Goal: Transaction & Acquisition: Purchase product/service

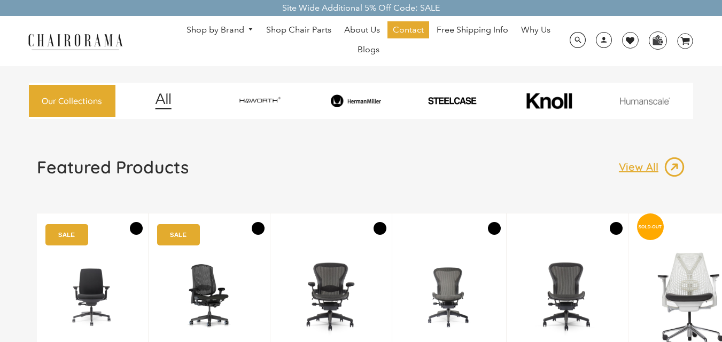
click at [265, 106] on img at bounding box center [259, 101] width 93 height 18
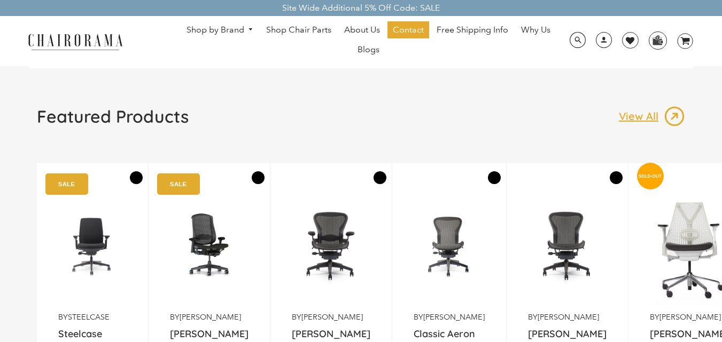
scroll to position [107, 0]
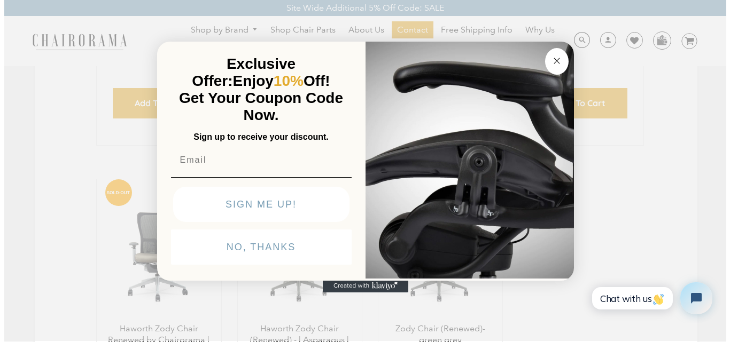
scroll to position [513, 0]
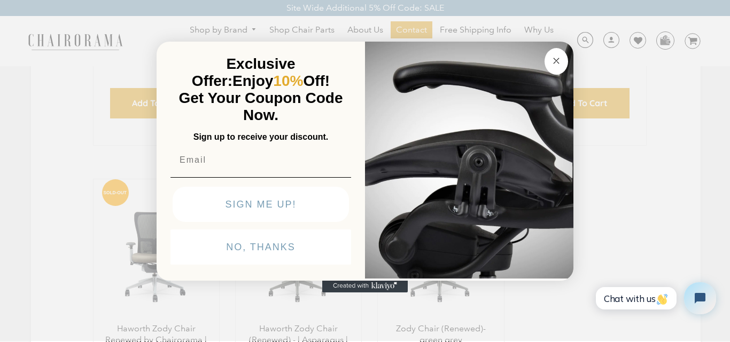
click at [559, 55] on circle "Close dialog" at bounding box center [556, 60] width 12 height 12
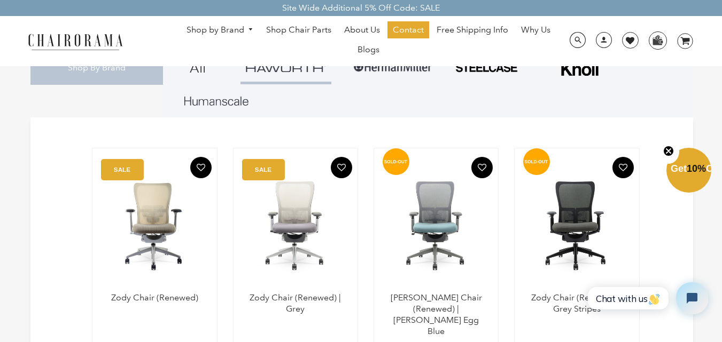
scroll to position [137, 0]
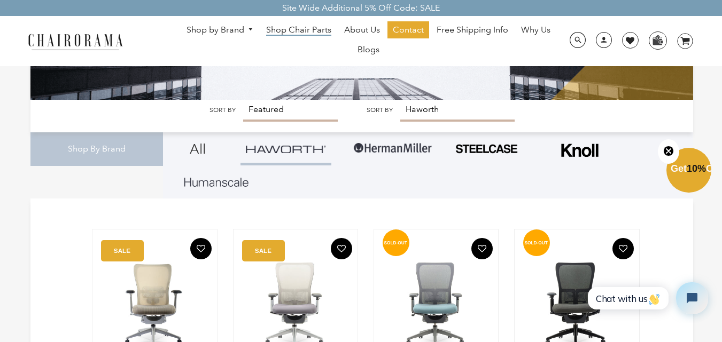
click at [313, 33] on span "Shop Chair Parts" at bounding box center [298, 30] width 65 height 11
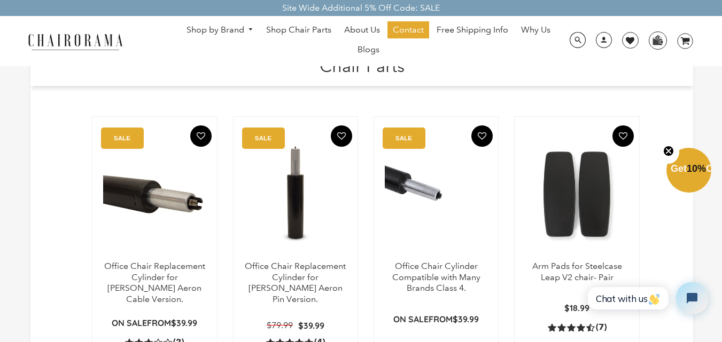
click at [216, 28] on link "Shop by Brand" at bounding box center [220, 30] width 78 height 17
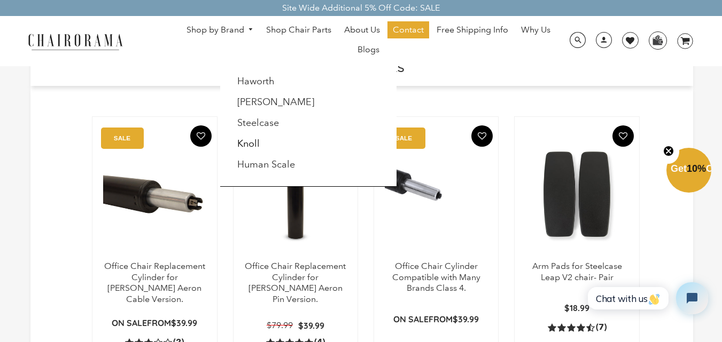
click at [109, 43] on img at bounding box center [75, 41] width 107 height 19
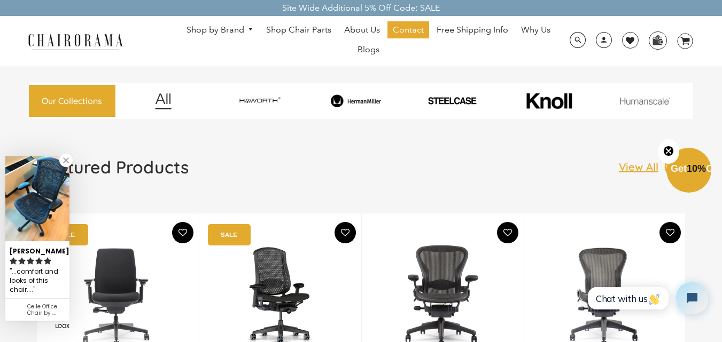
click at [231, 25] on link "Shop by Brand" at bounding box center [220, 30] width 78 height 17
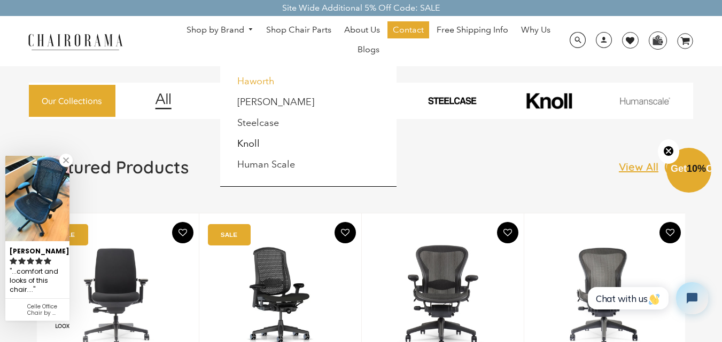
click at [253, 81] on link "Haworth" at bounding box center [255, 81] width 37 height 12
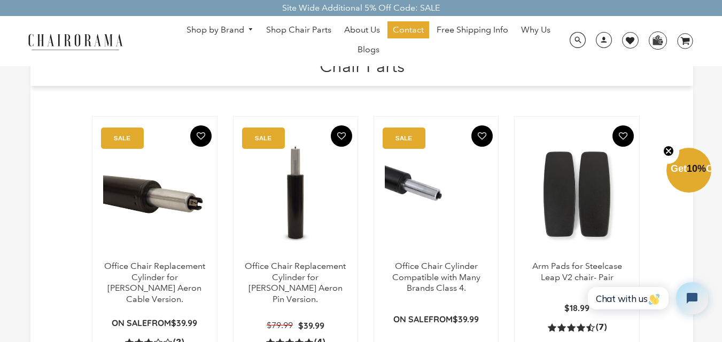
click at [235, 32] on link "Shop by Brand" at bounding box center [220, 30] width 78 height 17
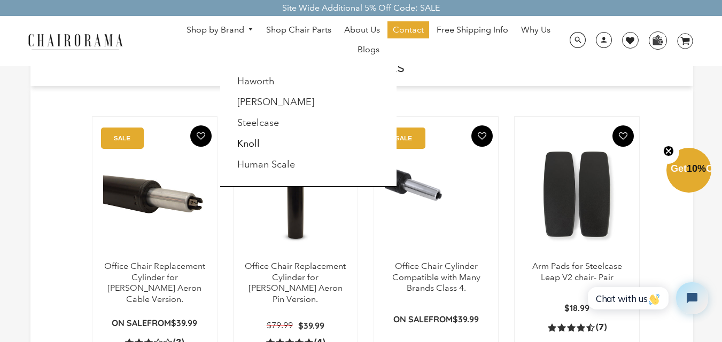
click at [290, 96] on li "[PERSON_NAME]" at bounding box center [279, 102] width 97 height 20
click at [265, 98] on link "[PERSON_NAME]" at bounding box center [275, 102] width 77 height 12
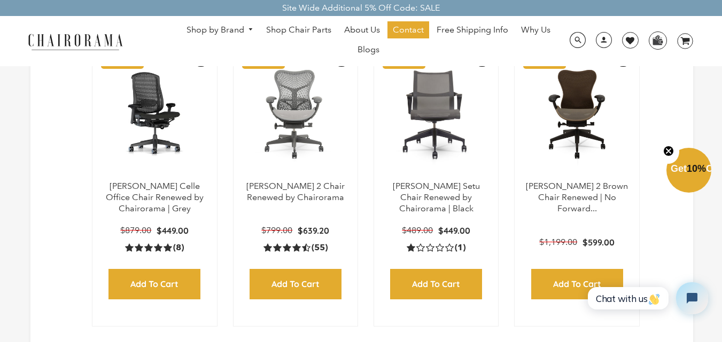
scroll to position [267, 0]
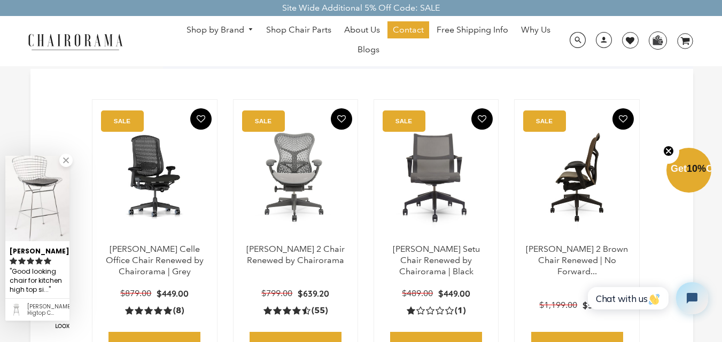
click at [584, 241] on img at bounding box center [576, 178] width 103 height 134
